Goal: Task Accomplishment & Management: Manage account settings

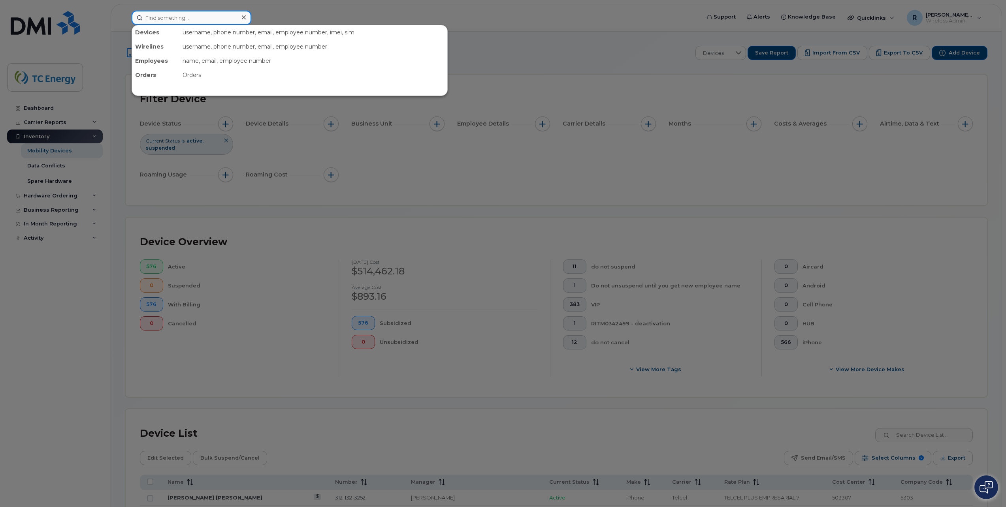
click at [205, 20] on input at bounding box center [192, 18] width 120 height 14
paste input "5641687850"
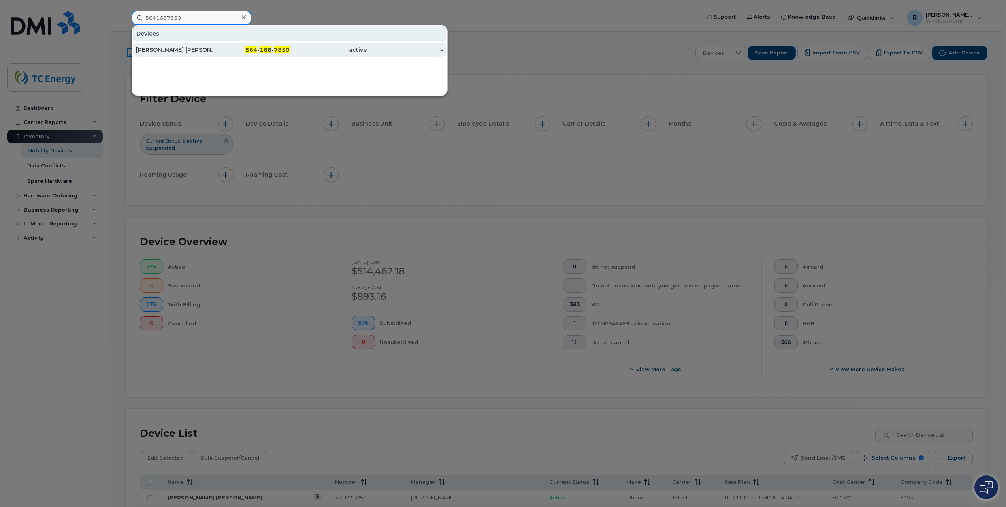
type input "5641687850"
click at [199, 51] on div "[PERSON_NAME] [PERSON_NAME]" at bounding box center [174, 50] width 77 height 8
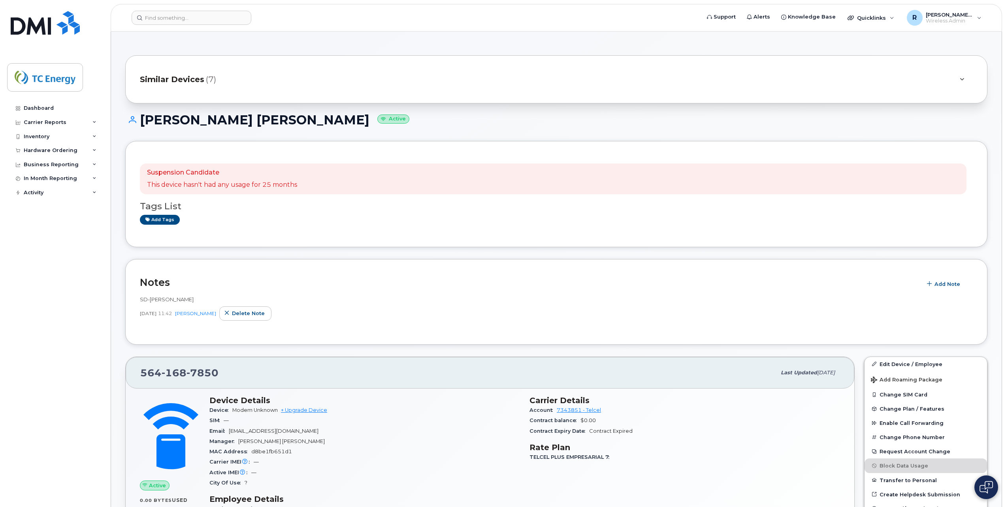
scroll to position [79, 0]
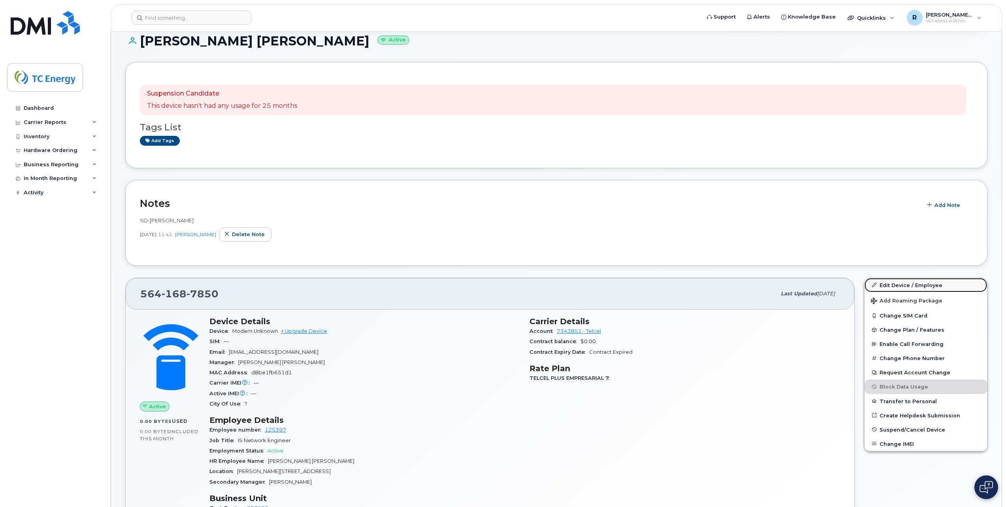
click at [899, 282] on link "Edit Device / Employee" at bounding box center [925, 285] width 122 height 14
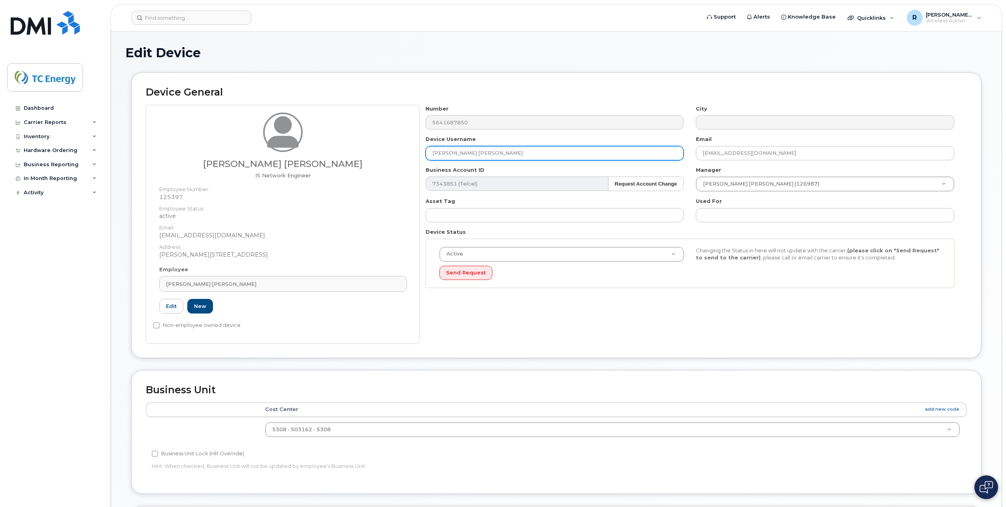
click at [580, 158] on input "[PERSON_NAME] [PERSON_NAME]" at bounding box center [554, 153] width 258 height 14
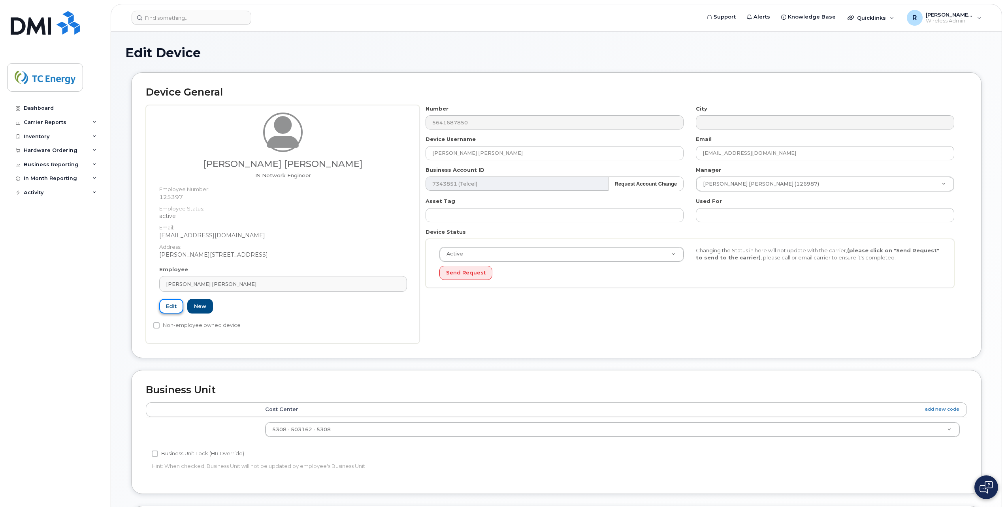
click at [176, 310] on link "Edit" at bounding box center [171, 306] width 24 height 15
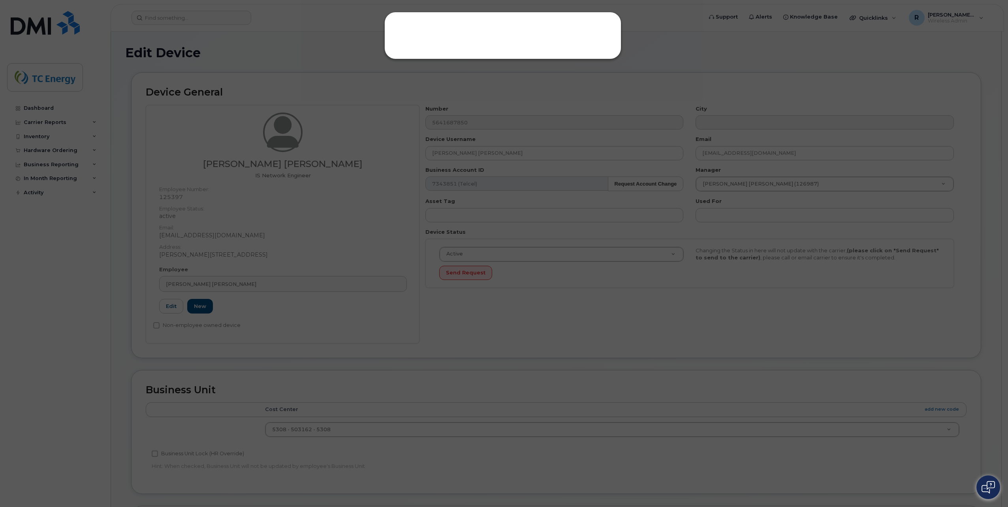
click at [483, 47] on div at bounding box center [502, 35] width 237 height 47
click at [308, 174] on div at bounding box center [504, 253] width 1008 height 507
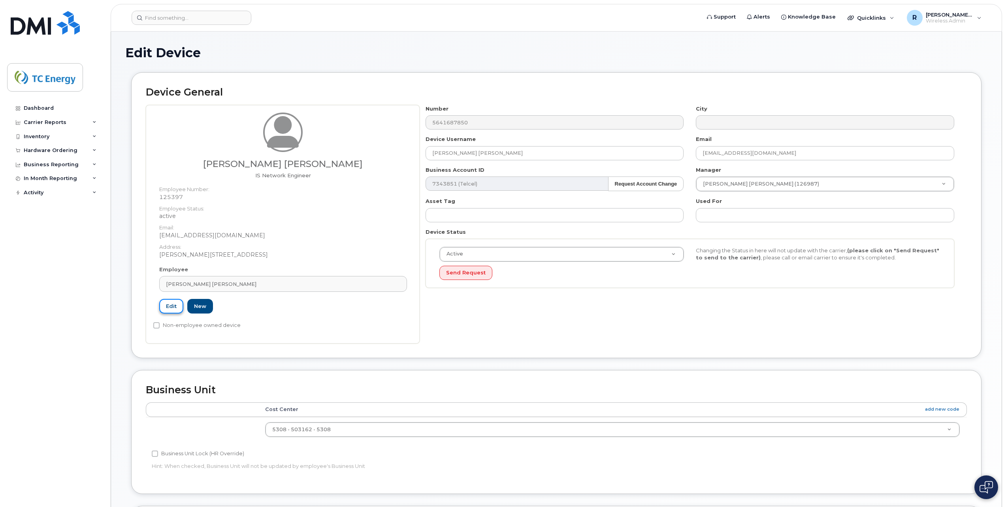
click at [169, 307] on link "Edit" at bounding box center [171, 306] width 24 height 15
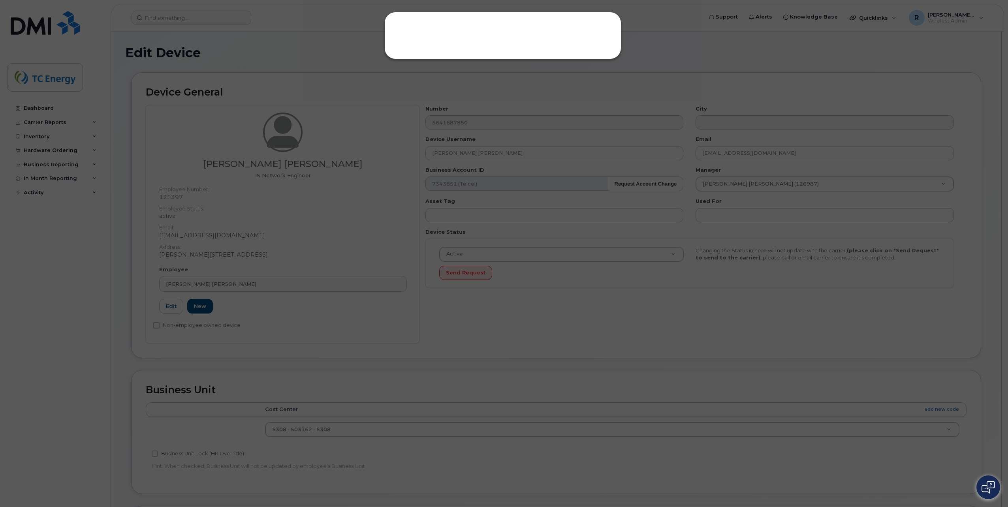
click at [258, 254] on div at bounding box center [504, 253] width 1008 height 507
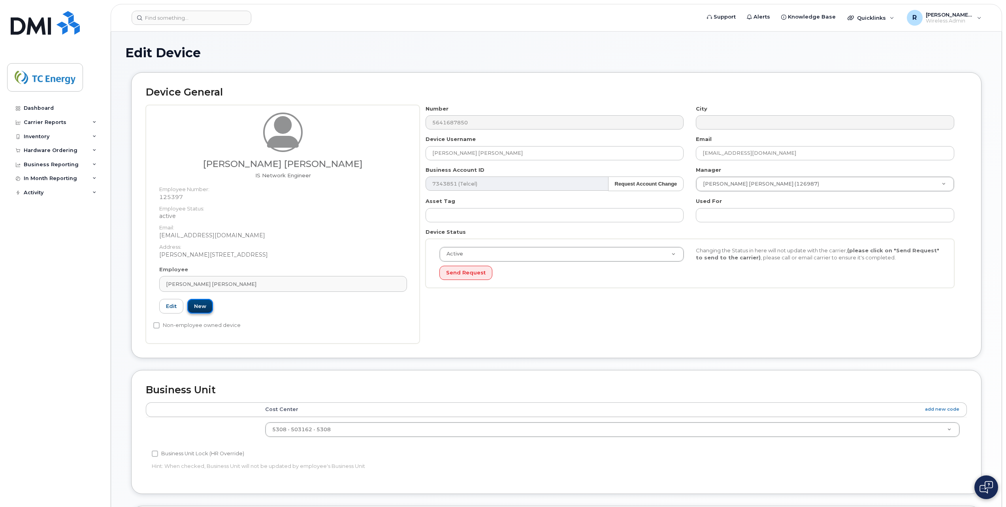
click at [198, 310] on link "New" at bounding box center [200, 306] width 26 height 15
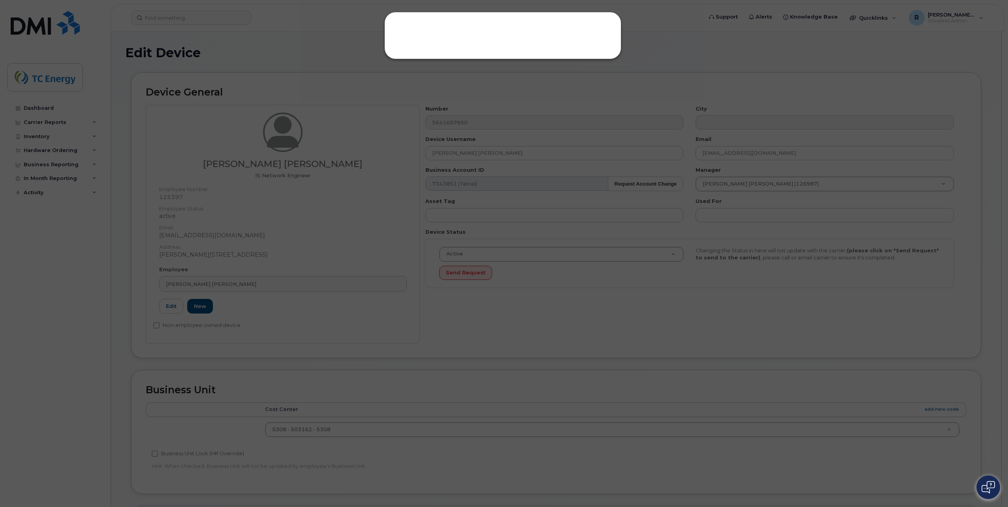
click at [294, 236] on div at bounding box center [504, 253] width 1008 height 507
